Goal: Navigation & Orientation: Go to known website

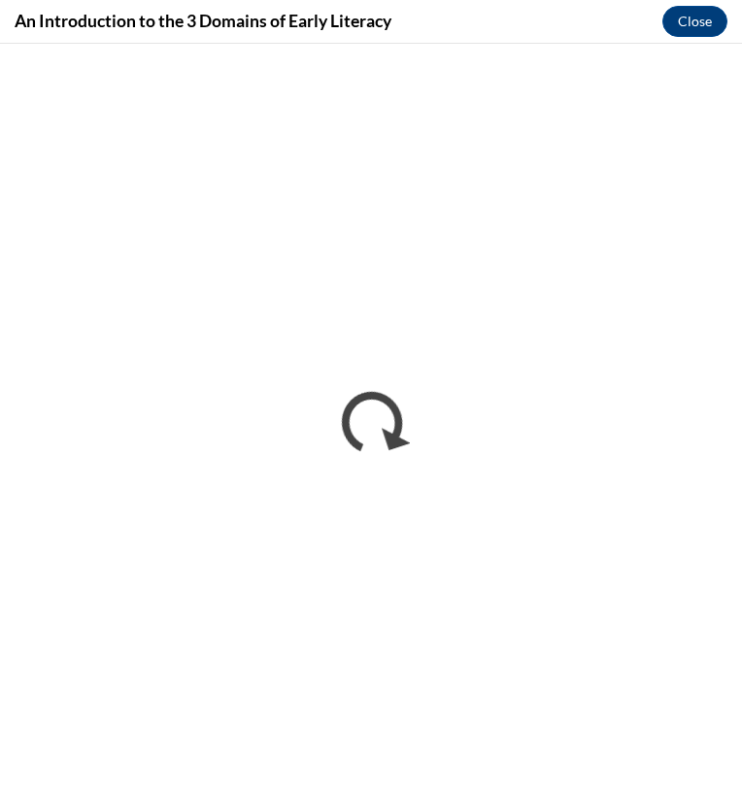
scroll to position [940, 0]
